Goal: Information Seeking & Learning: Learn about a topic

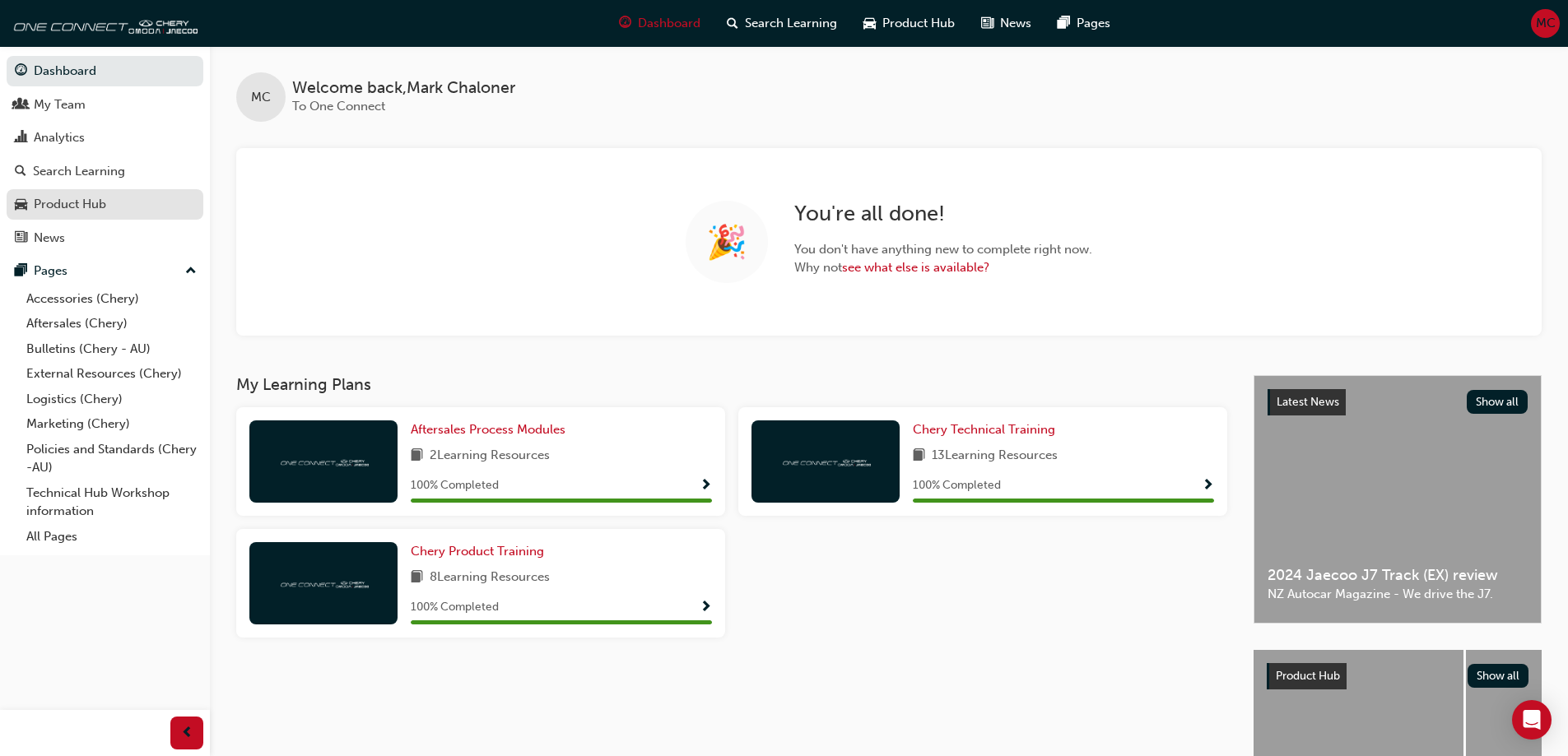
click at [106, 196] on div "Product Hub" at bounding box center [69, 204] width 72 height 19
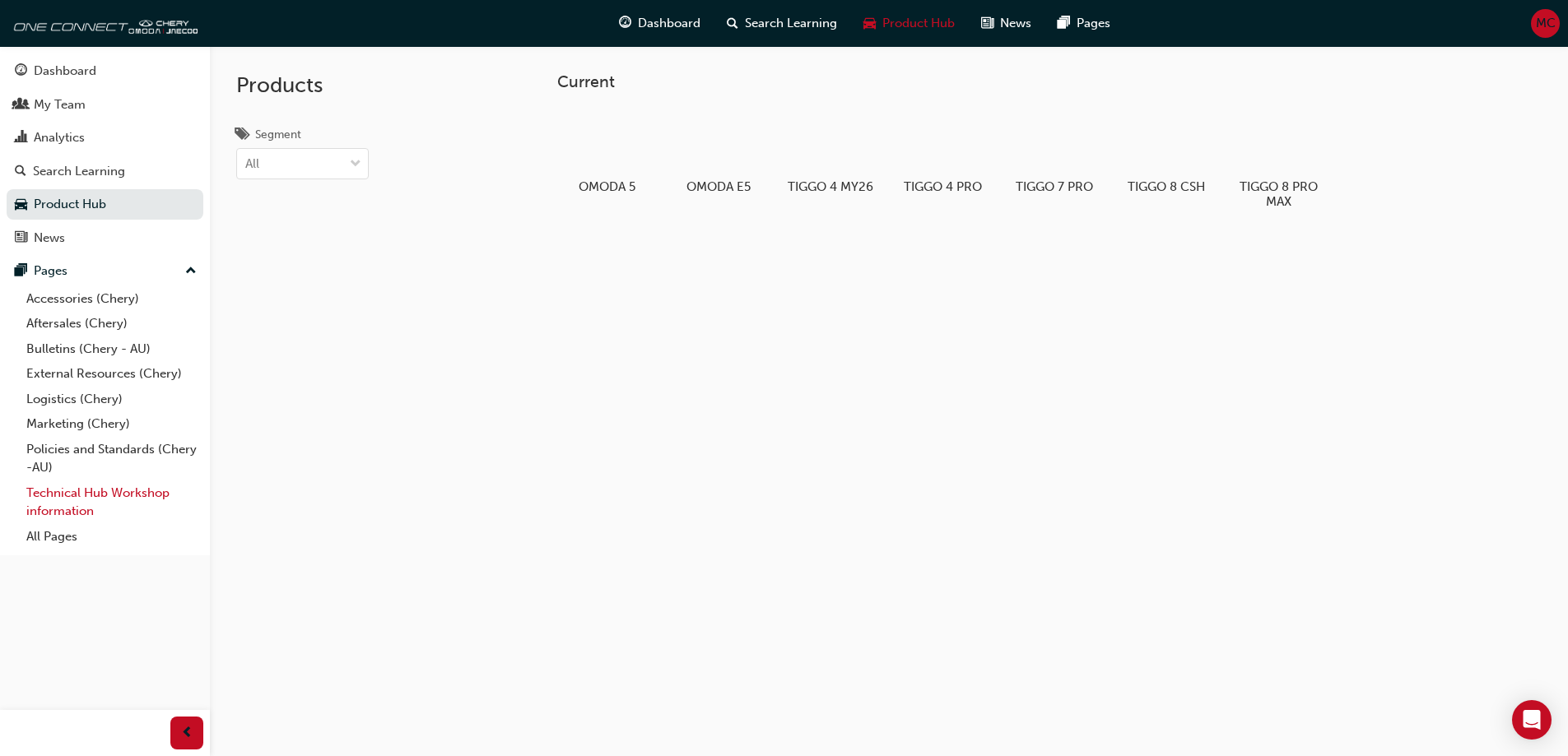
click at [111, 496] on link "Technical Hub Workshop information" at bounding box center [112, 502] width 184 height 43
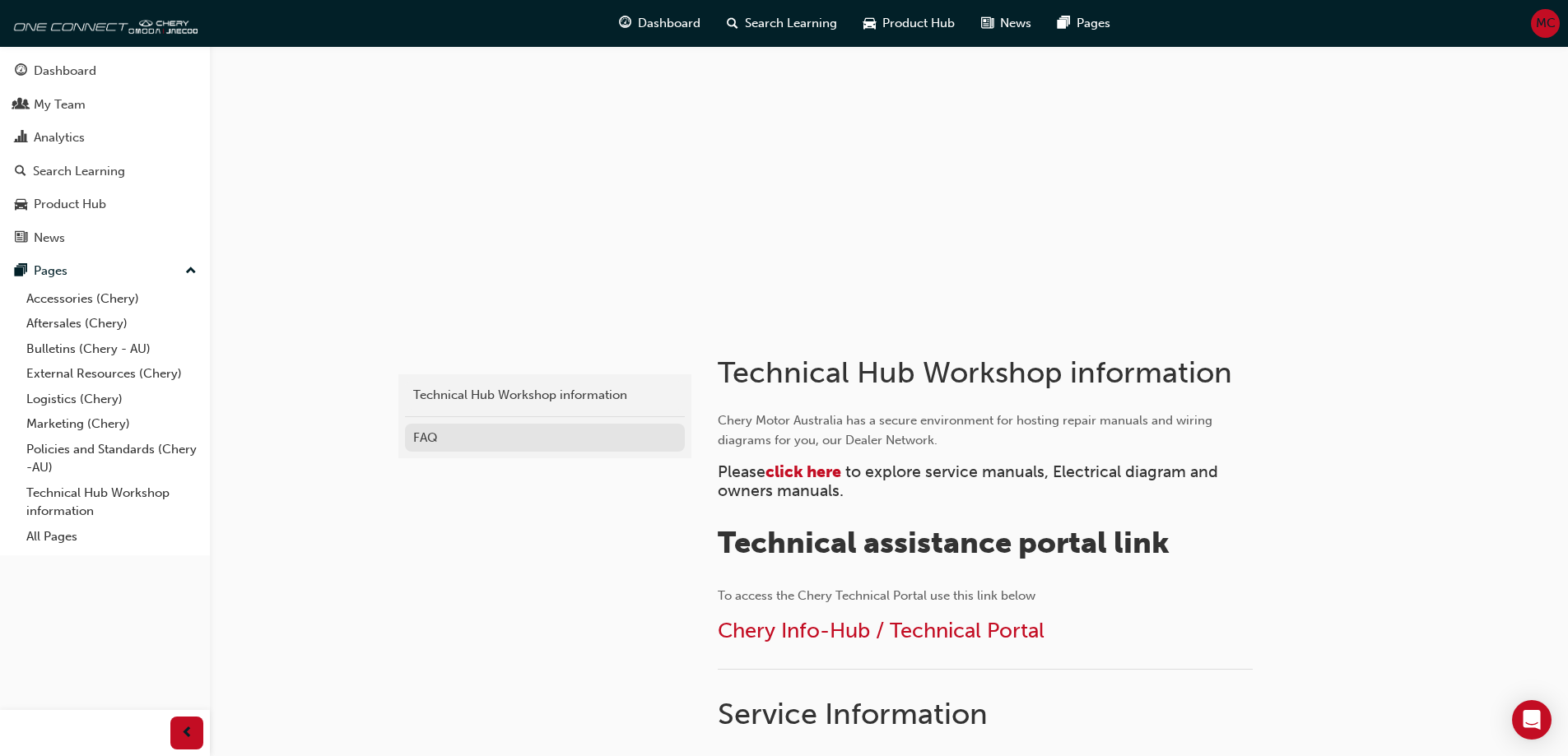
scroll to position [82, 0]
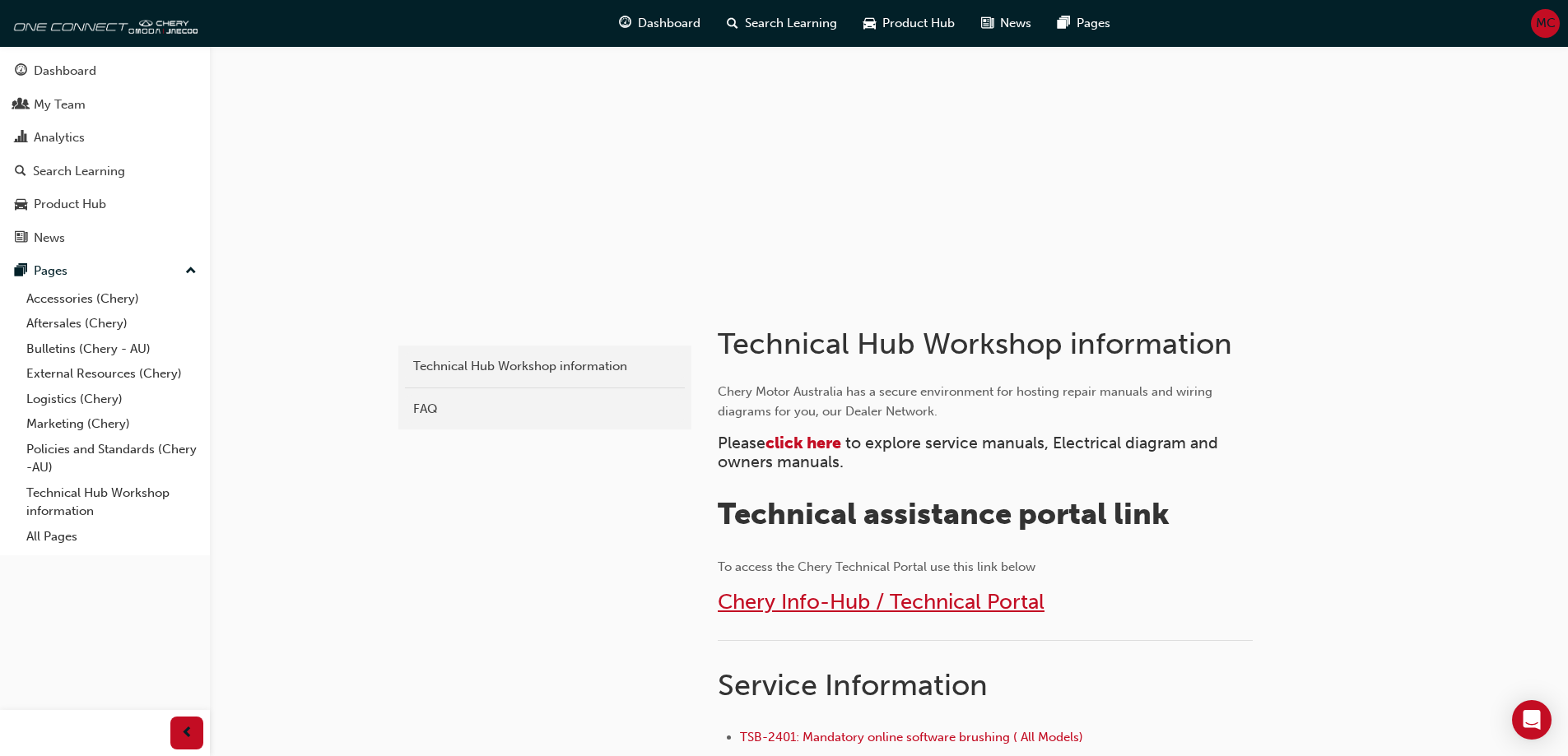
click at [883, 606] on span "Chery Info-Hub / Technical Portal" at bounding box center [880, 602] width 327 height 25
